Goal: Communication & Community: Answer question/provide support

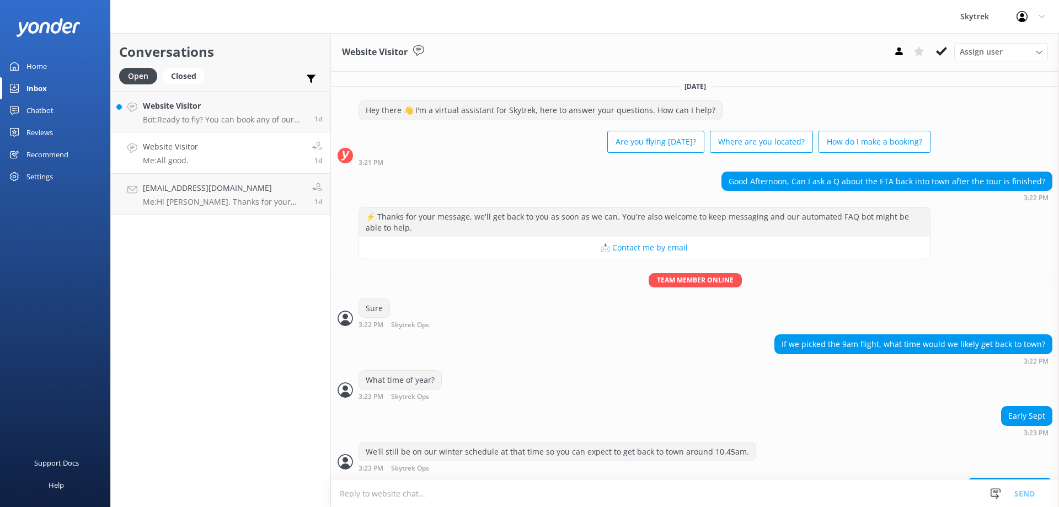
scroll to position [70, 0]
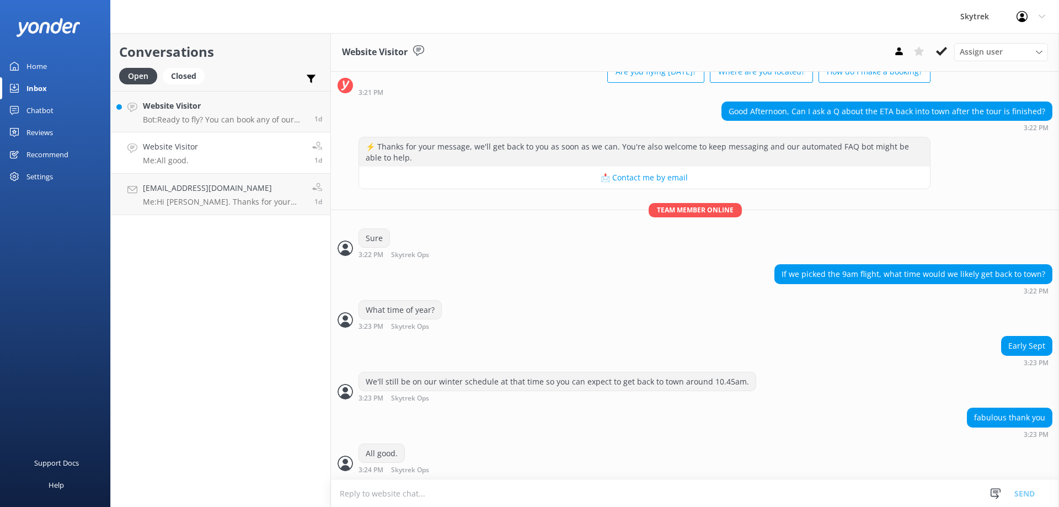
click at [241, 164] on link "Website Visitor Me: All good. 1d" at bounding box center [221, 152] width 220 height 41
click at [241, 202] on p "Me: Hi [PERSON_NAME]. Thanks for your enquiry. If you were to book at 9am trip,…" at bounding box center [223, 202] width 161 height 10
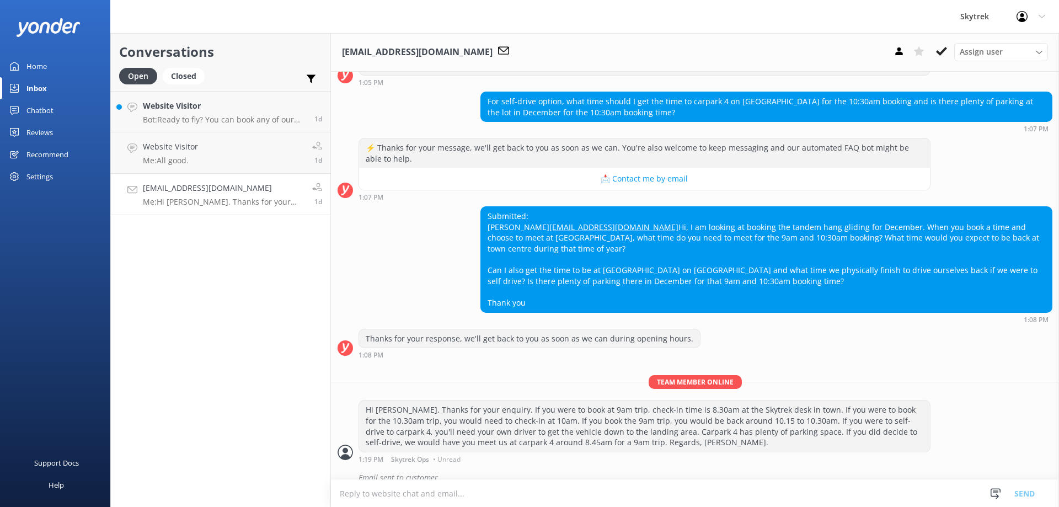
scroll to position [303, 0]
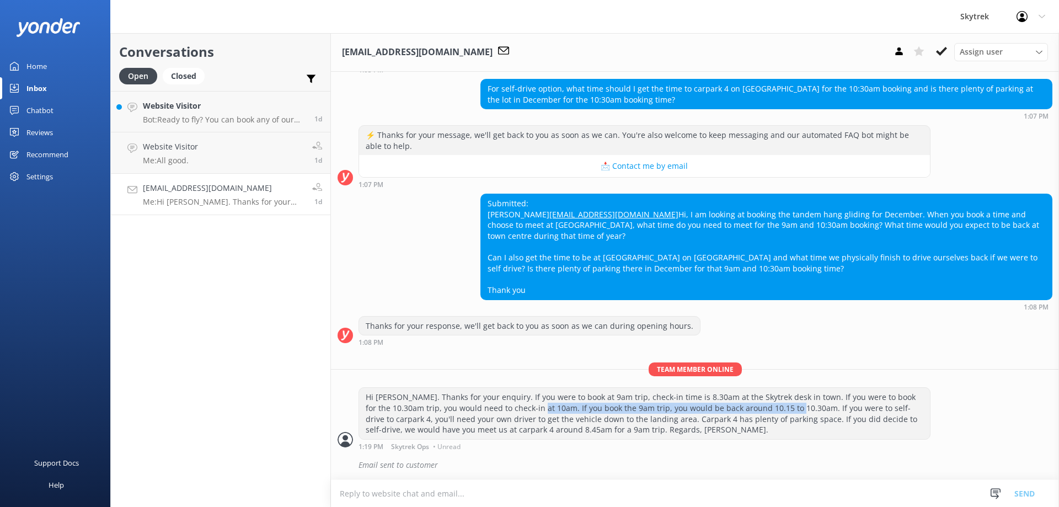
drag, startPoint x: 548, startPoint y: 408, endPoint x: 802, endPoint y: 405, distance: 254.3
click at [802, 405] on div "Hi [PERSON_NAME]. Thanks for your enquiry. If you were to book at 9am trip, che…" at bounding box center [644, 413] width 571 height 51
click at [410, 471] on div "Email sent to customer" at bounding box center [706, 465] width 694 height 19
click at [1030, 51] on div "Assign user" at bounding box center [1001, 52] width 88 height 12
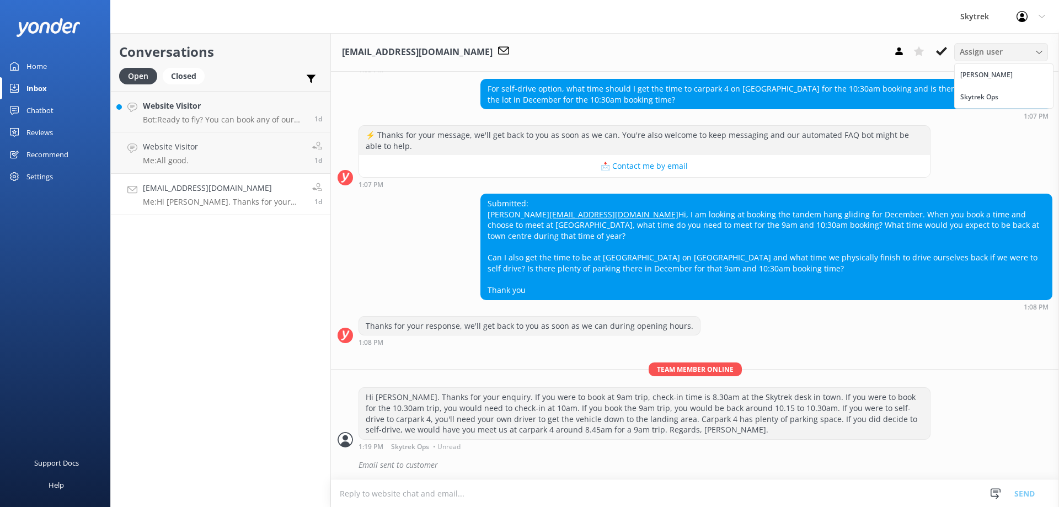
click at [1030, 51] on div "Assign user" at bounding box center [1001, 52] width 88 height 12
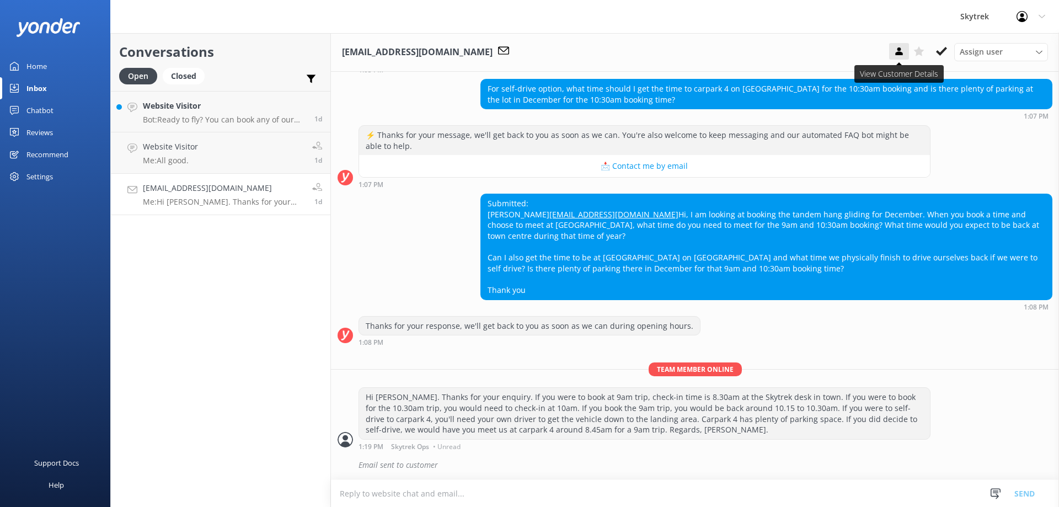
click at [900, 53] on use at bounding box center [898, 51] width 7 height 8
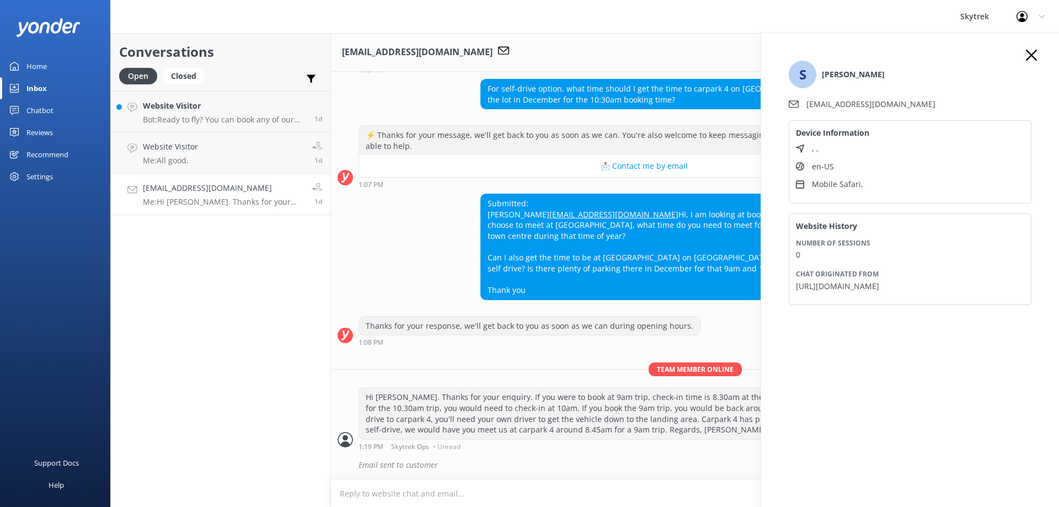
click at [892, 100] on li "[EMAIL_ADDRESS][DOMAIN_NAME]" at bounding box center [910, 104] width 243 height 12
click at [1034, 51] on icon at bounding box center [1031, 55] width 11 height 11
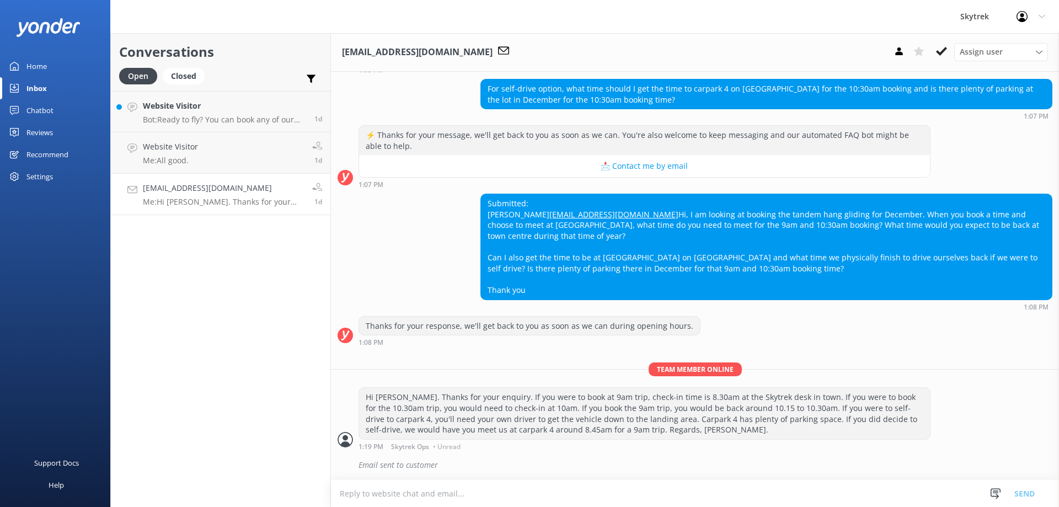
click at [498, 54] on icon at bounding box center [503, 50] width 11 height 11
click at [498, 47] on use at bounding box center [503, 50] width 11 height 8
click at [412, 54] on h3 "[EMAIL_ADDRESS][DOMAIN_NAME]" at bounding box center [417, 52] width 151 height 14
click at [381, 53] on h3 "[EMAIL_ADDRESS][DOMAIN_NAME]" at bounding box center [417, 52] width 151 height 14
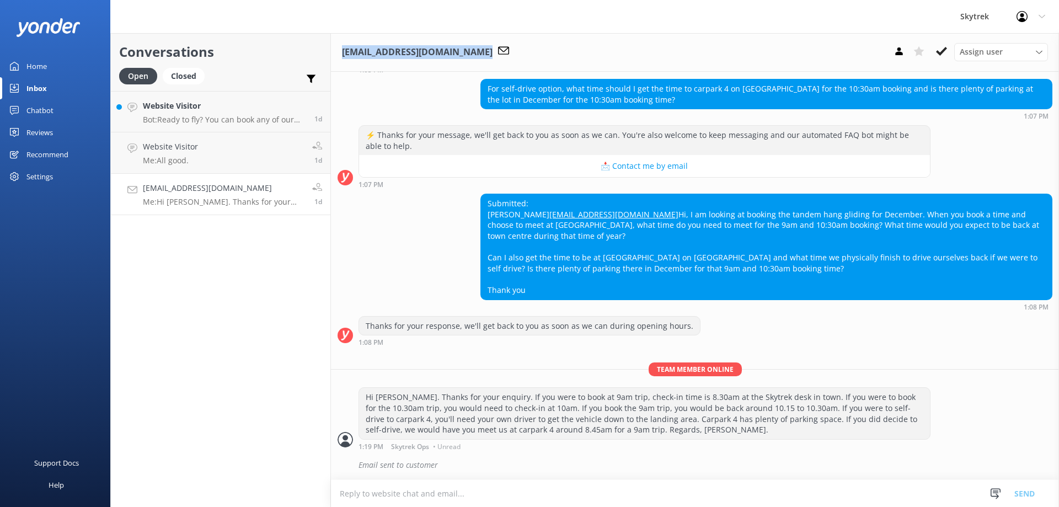
click at [381, 53] on h3 "[EMAIL_ADDRESS][DOMAIN_NAME]" at bounding box center [417, 52] width 151 height 14
click at [271, 201] on p "Me: Hi [PERSON_NAME]. Thanks for your enquiry. If you were to book at 9am trip,…" at bounding box center [223, 202] width 161 height 10
click at [269, 147] on link "Website Visitor Me: All good. 1d" at bounding box center [221, 152] width 220 height 41
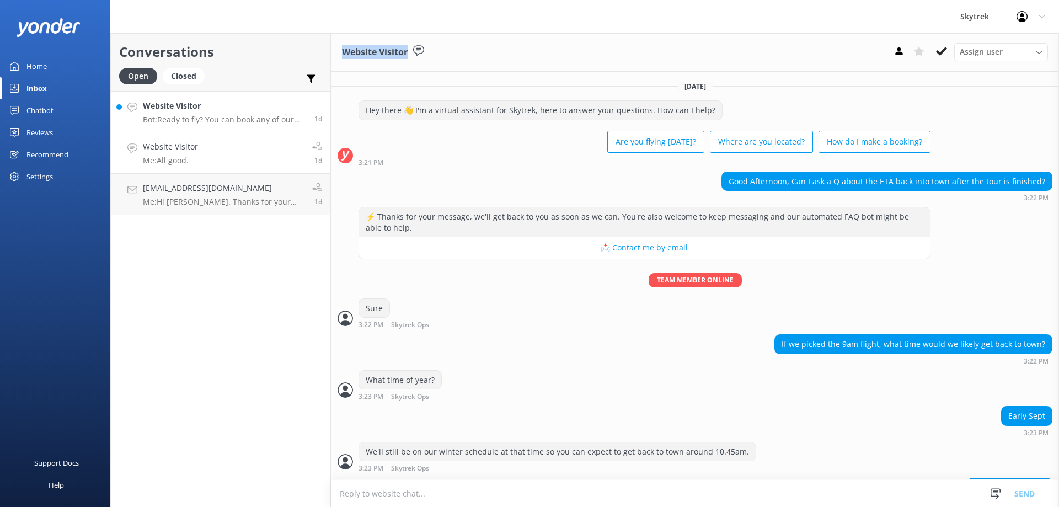
click at [252, 120] on p "Bot: Ready to fly? You can book any of our paragliding, hang gliding, shuttles,…" at bounding box center [224, 120] width 163 height 10
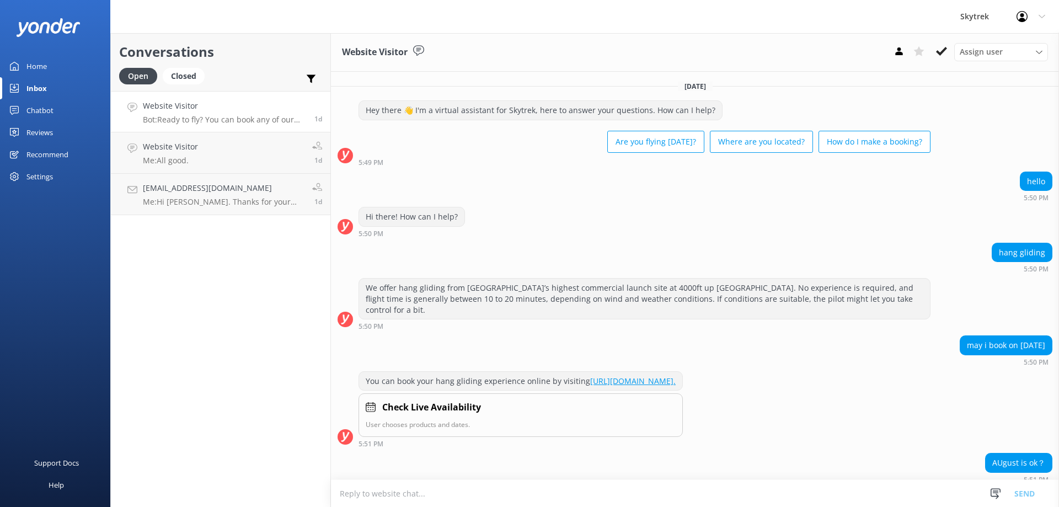
scroll to position [347, 0]
